Goal: Communication & Community: Answer question/provide support

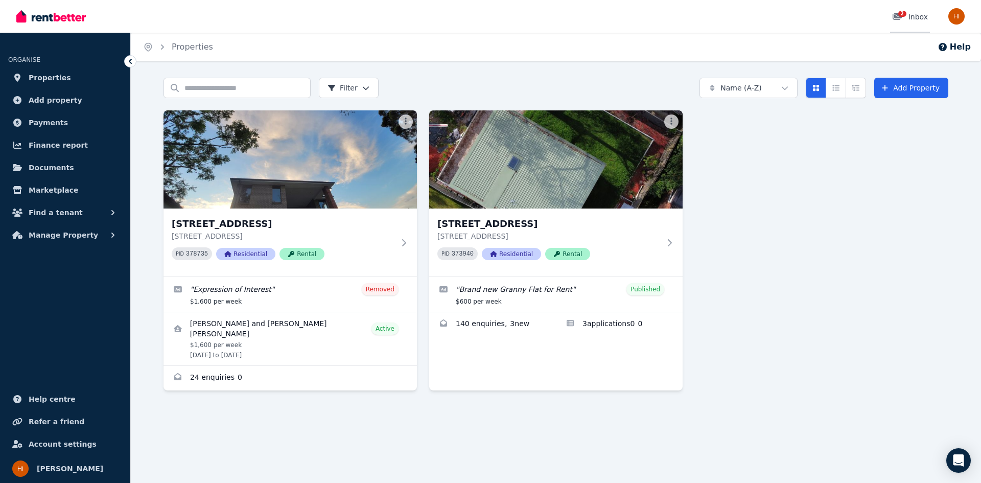
click at [921, 17] on div "2 Inbox" at bounding box center [910, 17] width 36 height 10
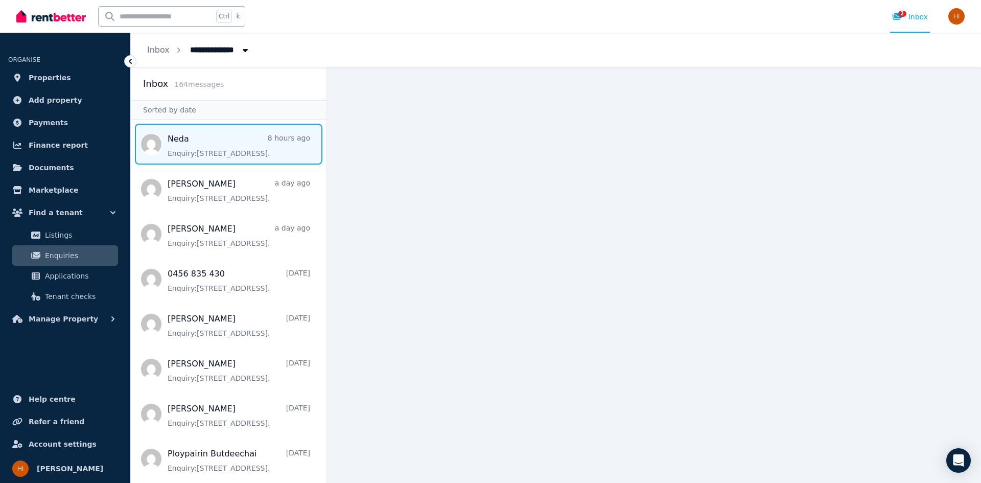
click at [213, 143] on span "Message list" at bounding box center [229, 144] width 196 height 41
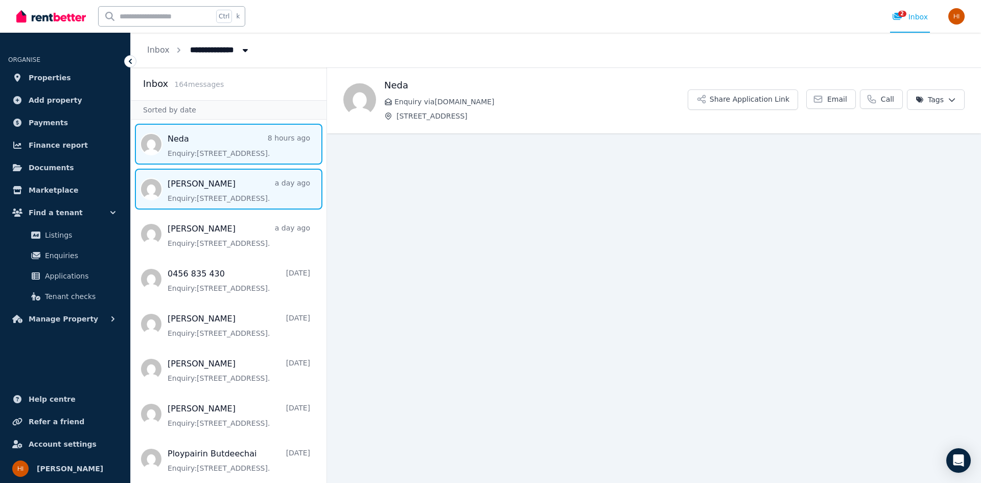
click at [191, 193] on span "Message list" at bounding box center [229, 189] width 196 height 41
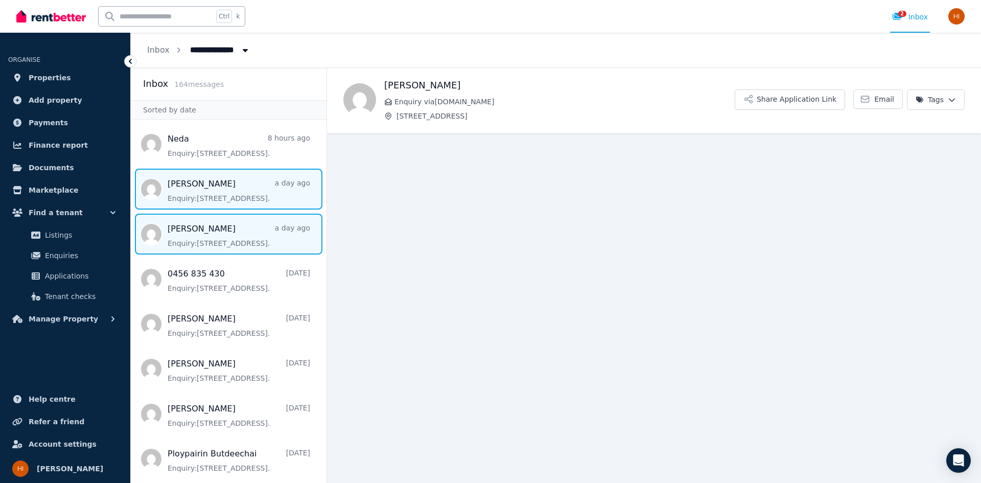
click at [193, 242] on span "Message list" at bounding box center [229, 234] width 196 height 41
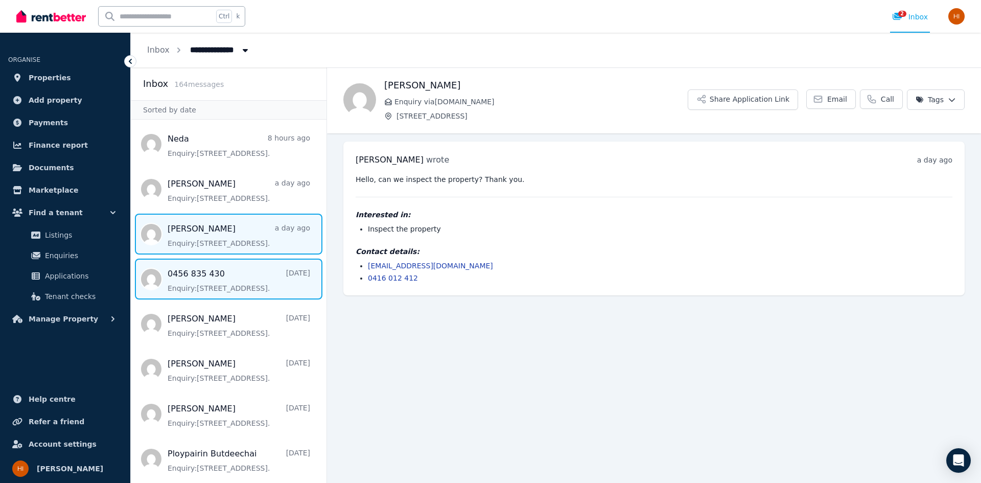
click at [211, 279] on span "Message list" at bounding box center [229, 279] width 196 height 41
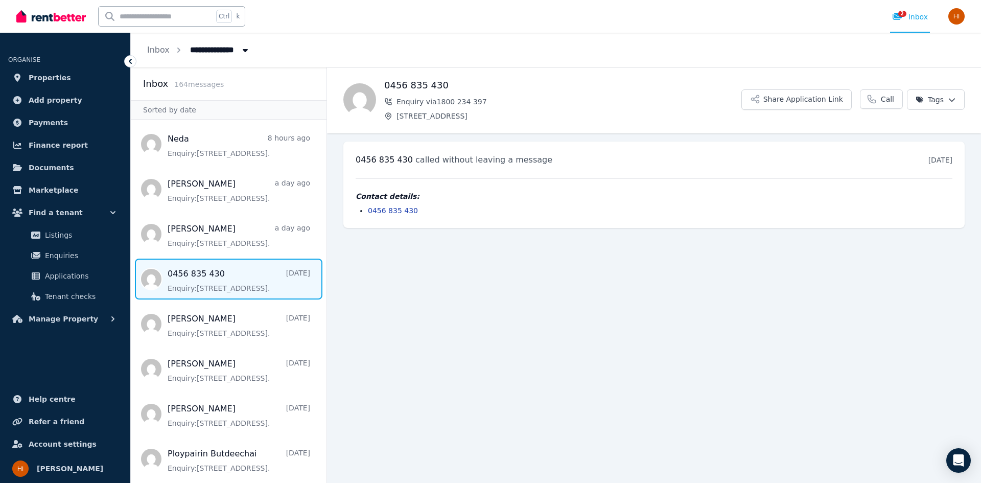
click at [211, 279] on span "Message list" at bounding box center [229, 279] width 196 height 41
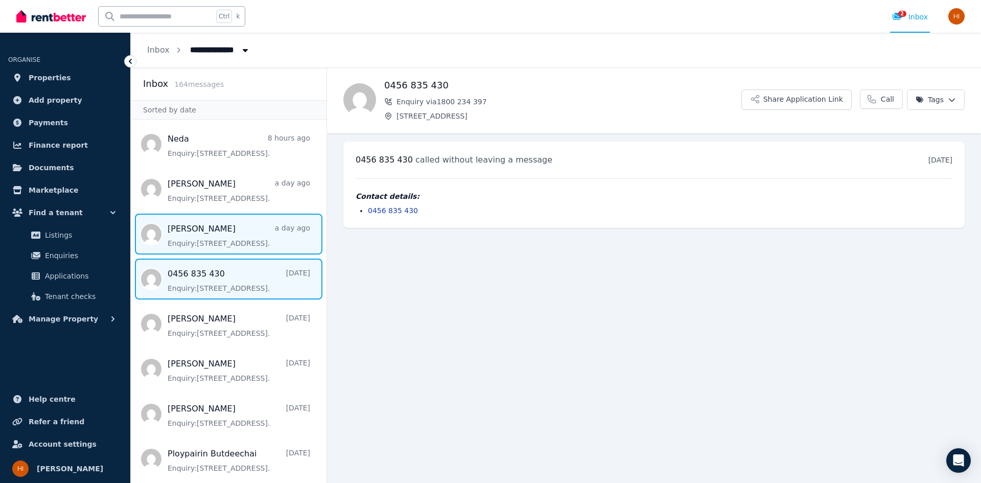
click at [223, 246] on span "Message list" at bounding box center [229, 234] width 196 height 41
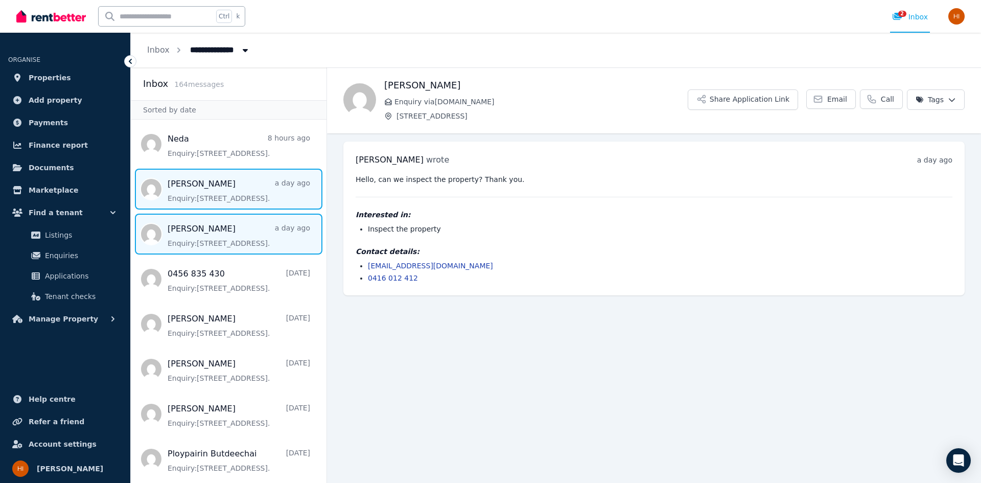
click at [206, 201] on span "Message list" at bounding box center [229, 189] width 196 height 41
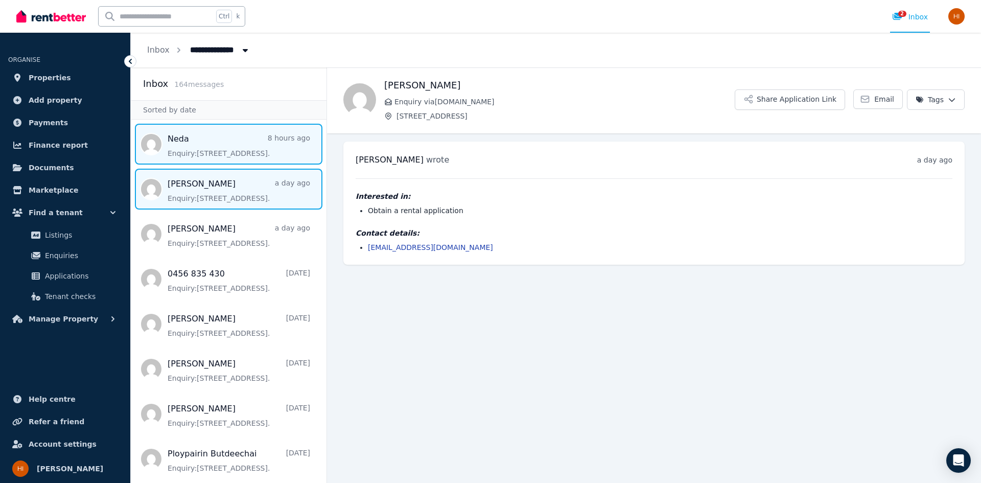
click at [214, 158] on span "Message list" at bounding box center [229, 144] width 196 height 41
